Goal: Task Accomplishment & Management: Manage account settings

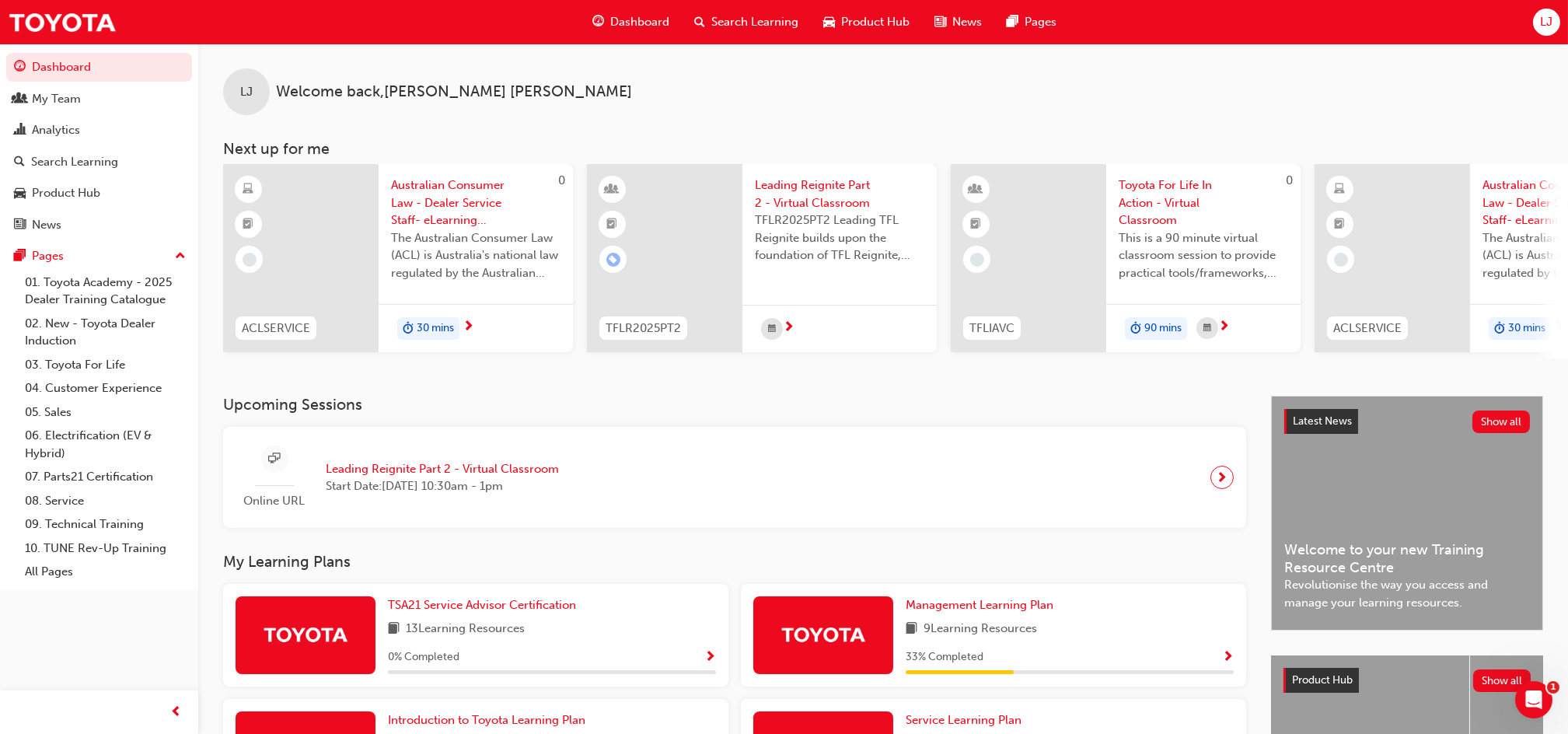
drag, startPoint x: 1533, startPoint y: 23, endPoint x: 1525, endPoint y: 33, distance: 12.8
click at [1532, 28] on div "Dashboard Search Learning Product Hub News Pages LJ" at bounding box center [784, 22] width 1568 height 44
click at [1543, 30] on span "LJ" at bounding box center [1547, 21] width 13 height 18
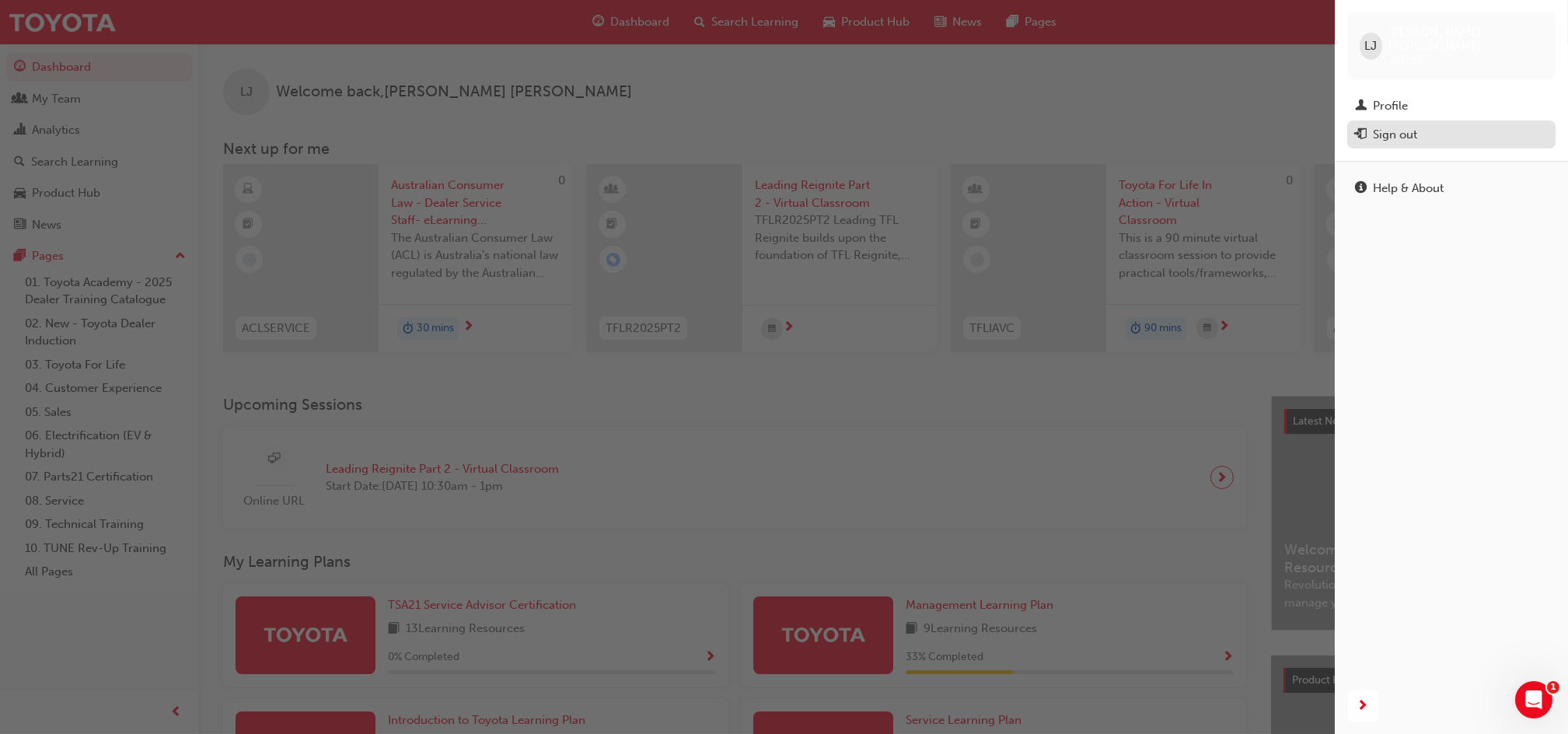
click at [1433, 125] on div "Sign out" at bounding box center [1451, 134] width 193 height 20
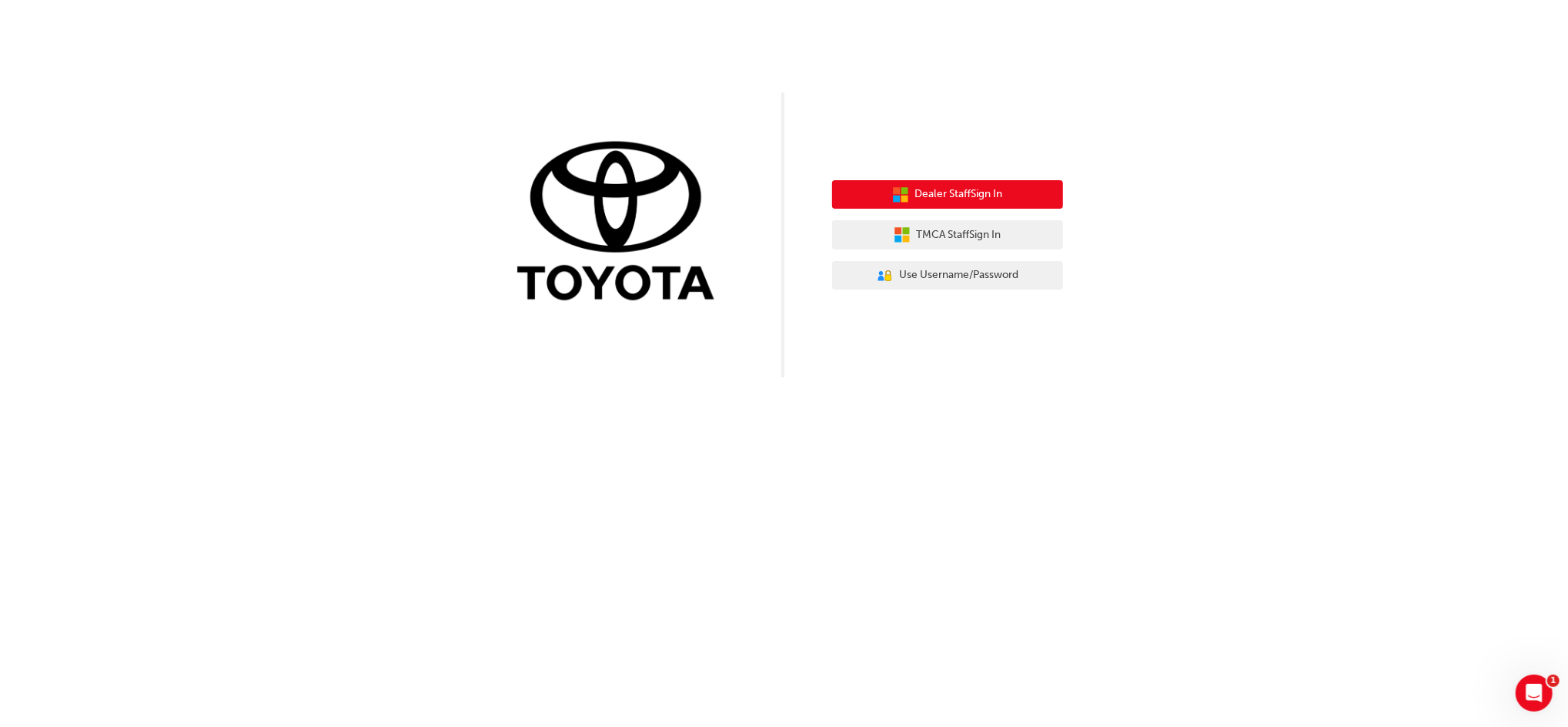
click at [921, 197] on span "Dealer Staff Sign In" at bounding box center [959, 194] width 88 height 18
